Goal: Book appointment/travel/reservation

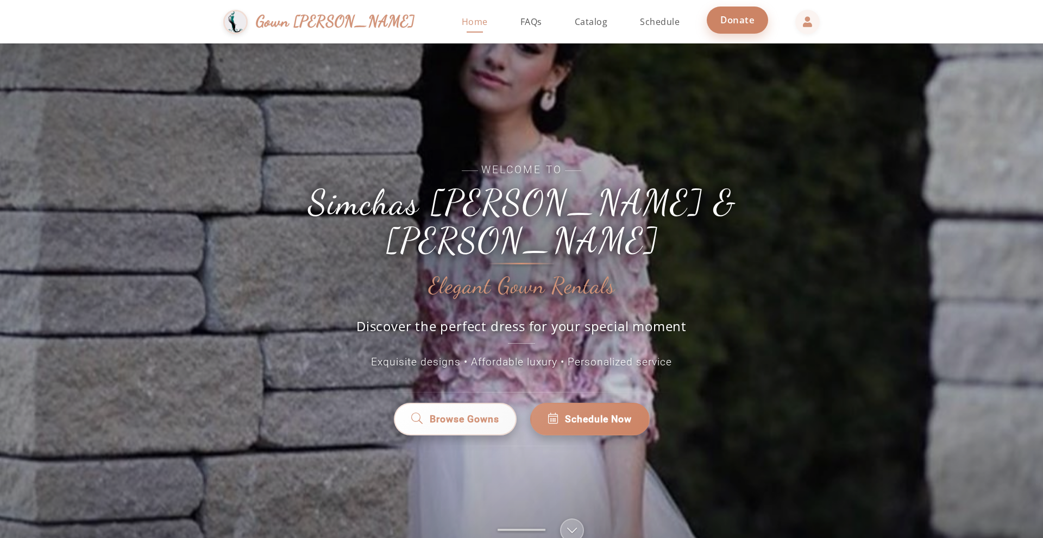
click at [707, 10] on link "Donate" at bounding box center [737, 20] width 61 height 27
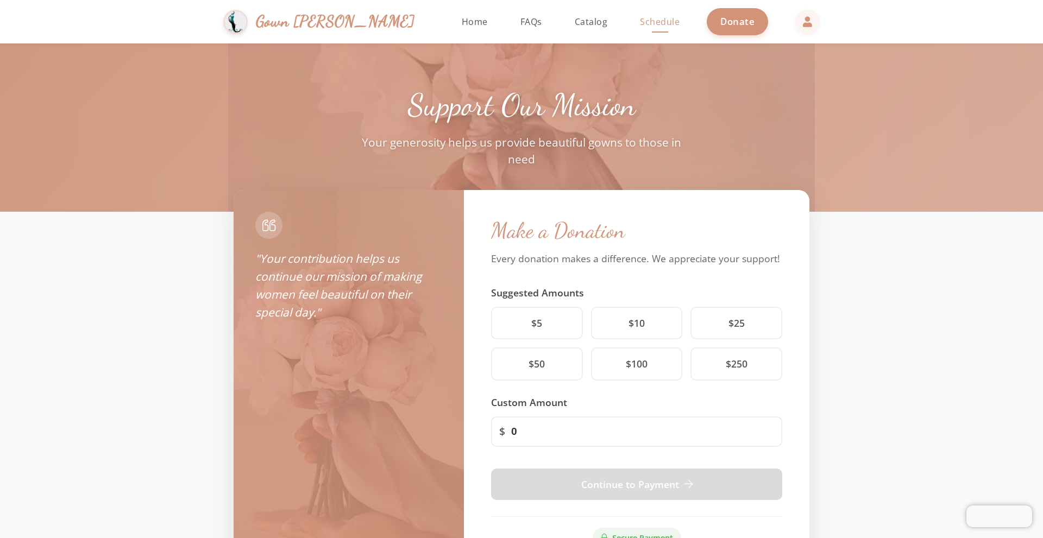
click at [629, 33] on link "Schedule" at bounding box center [659, 21] width 61 height 43
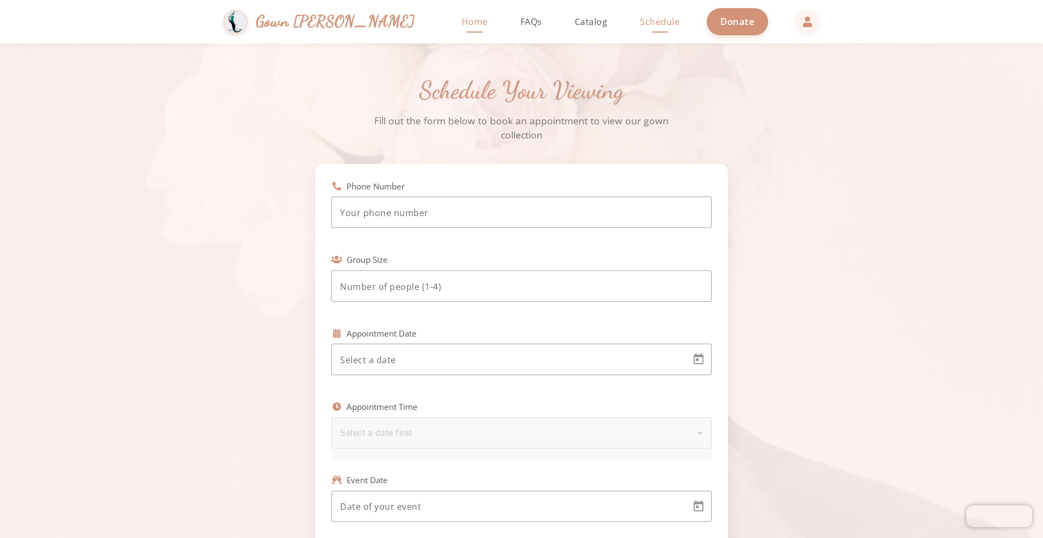
click at [462, 26] on span "Home" at bounding box center [475, 22] width 26 height 12
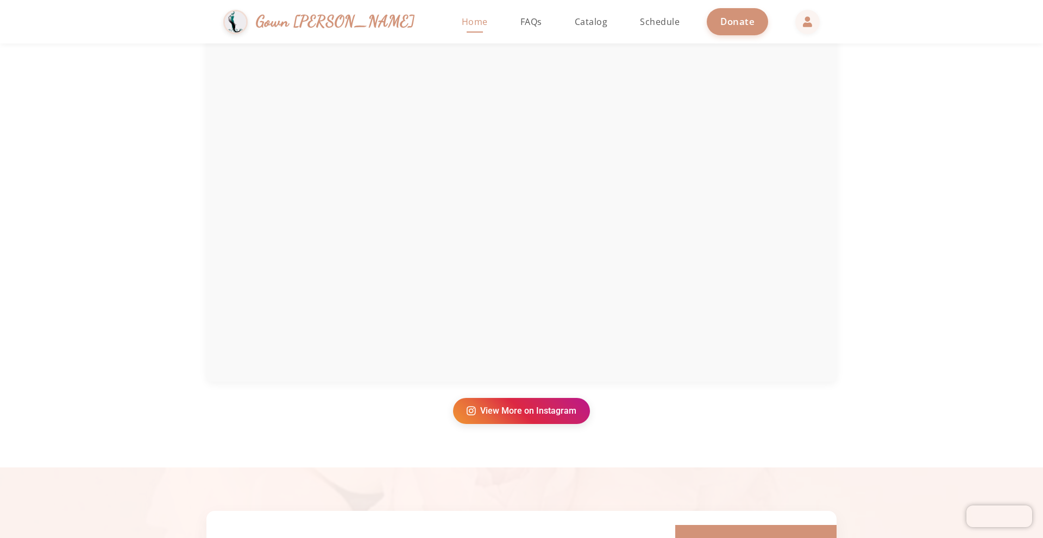
scroll to position [2064, 0]
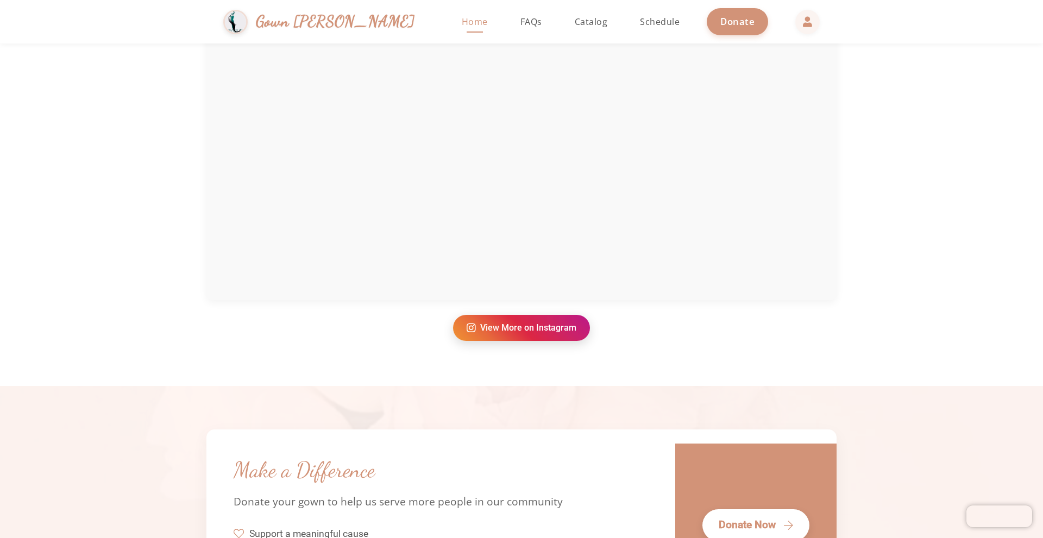
click at [506, 338] on link "View More on Instagram" at bounding box center [521, 328] width 137 height 26
